Goal: Find specific page/section

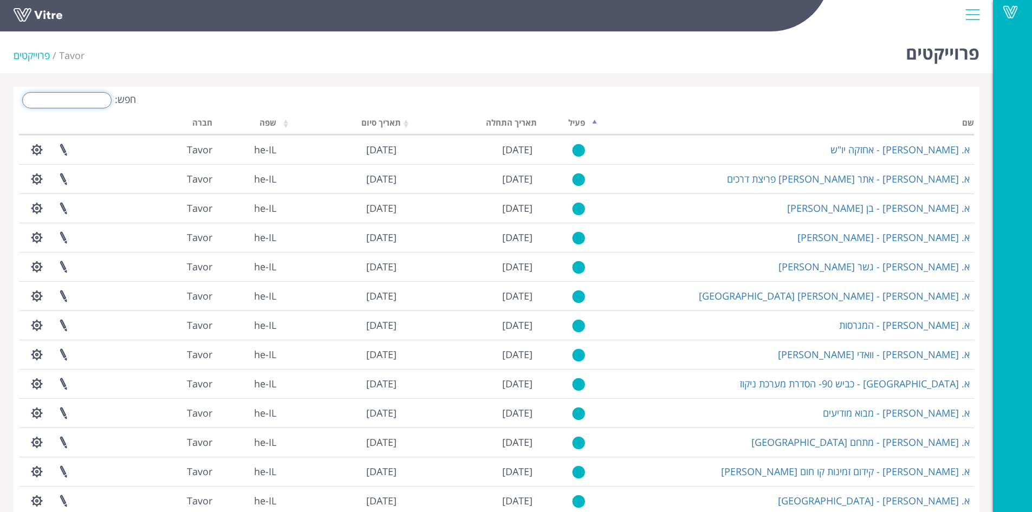
click at [95, 100] on input "חפש:" at bounding box center [66, 100] width 89 height 16
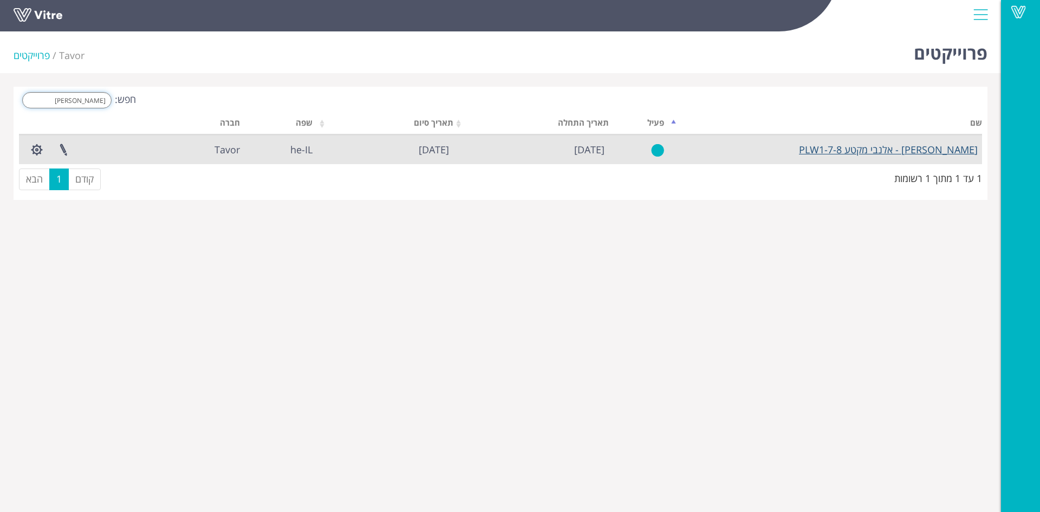
type input "[PERSON_NAME]"
click at [897, 155] on link "[PERSON_NAME] - אלנבי מקטע PLW1-7-8" at bounding box center [888, 149] width 179 height 13
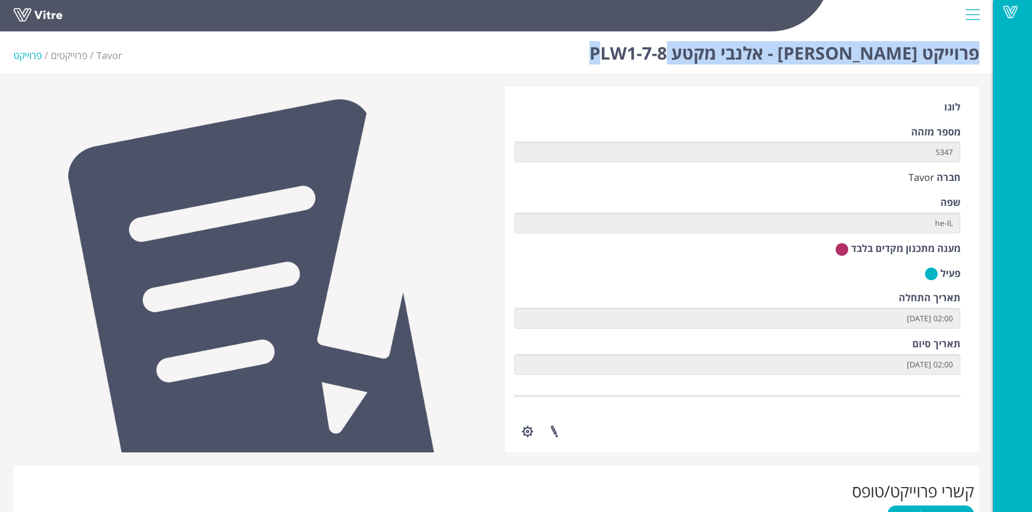
drag, startPoint x: 676, startPoint y: 53, endPoint x: 976, endPoint y: 59, distance: 300.1
click at [976, 59] on div "פרוייקט [PERSON_NAME] - אלנבי מקטע PLW1-7-8 Tavor פרוייקטים פרוייקט" at bounding box center [496, 50] width 993 height 46
copy h1 "פרוייקט [PERSON_NAME] - אלנבי מקטע PLW1-7-8"
